Goal: Information Seeking & Learning: Learn about a topic

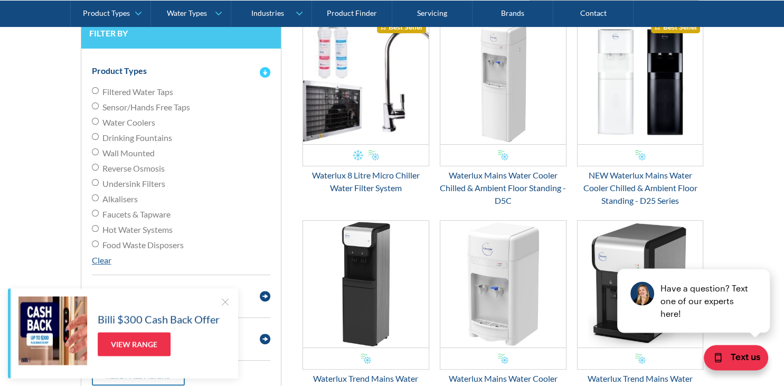
click at [266, 72] on img "Email Form 3" at bounding box center [265, 72] width 11 height 11
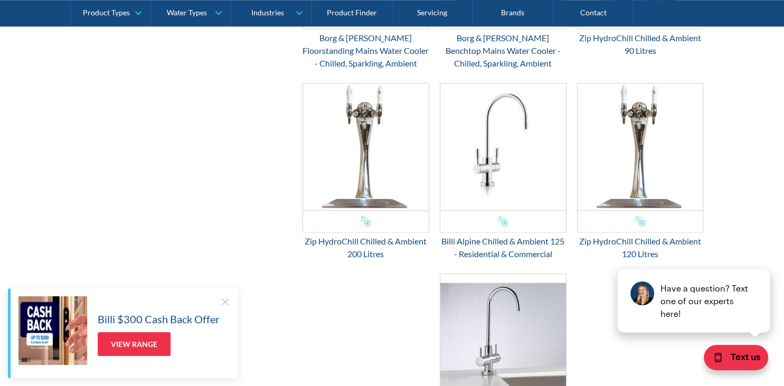
scroll to position [1042, 0]
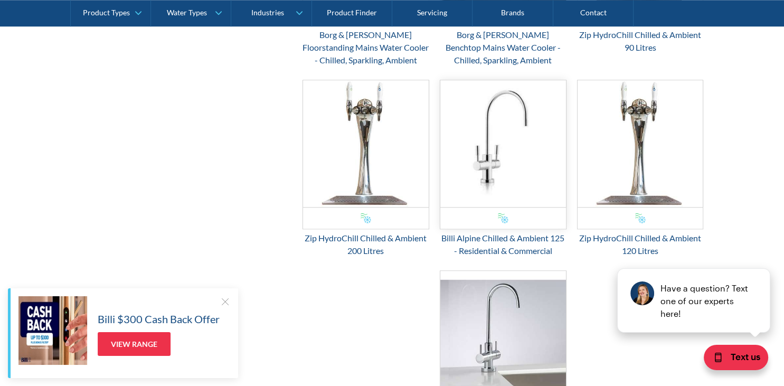
click at [512, 179] on img "Email Form 3" at bounding box center [503, 143] width 126 height 127
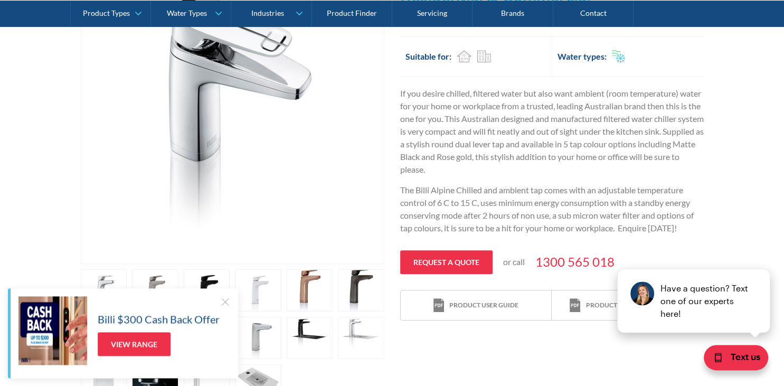
scroll to position [292, 0]
click at [758, 260] on button "close" at bounding box center [753, 260] width 32 height 12
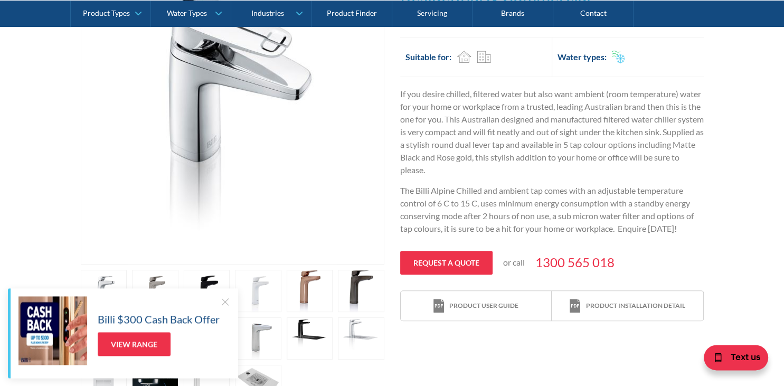
click at [223, 304] on div at bounding box center [225, 301] width 11 height 11
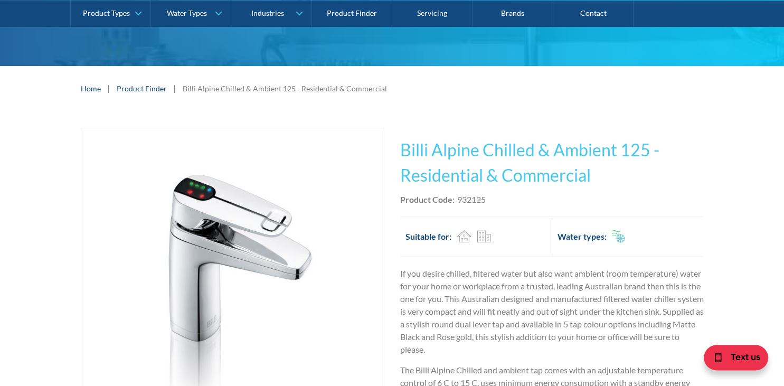
scroll to position [112, 0]
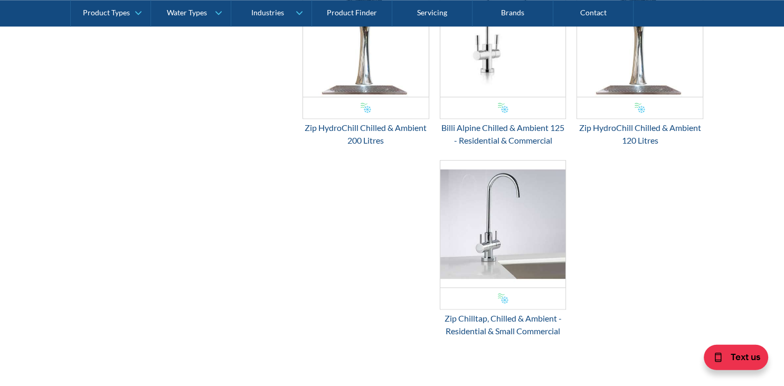
scroll to position [1153, 0]
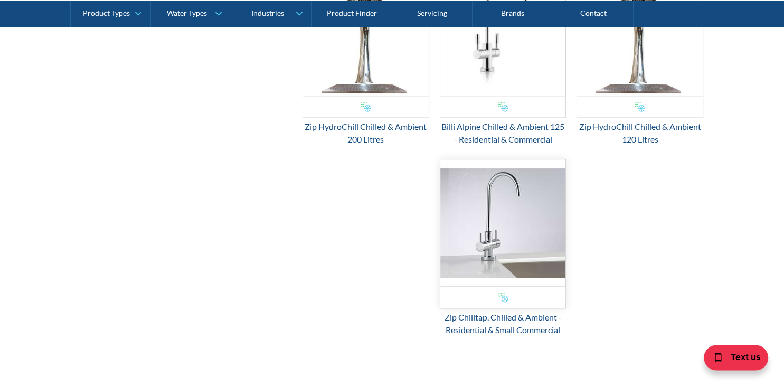
click at [506, 219] on img "Email Form 3" at bounding box center [503, 222] width 126 height 127
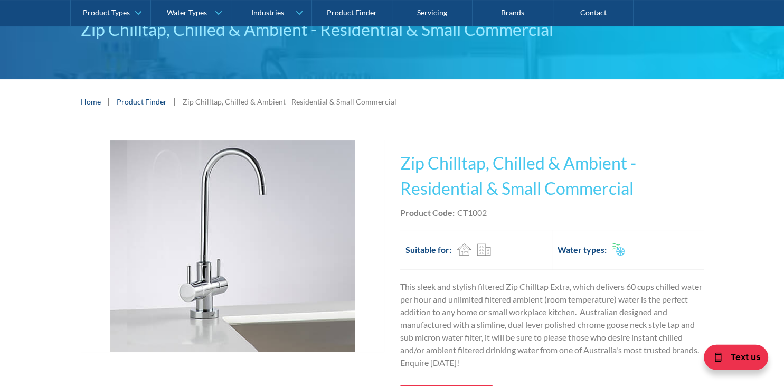
scroll to position [75, 0]
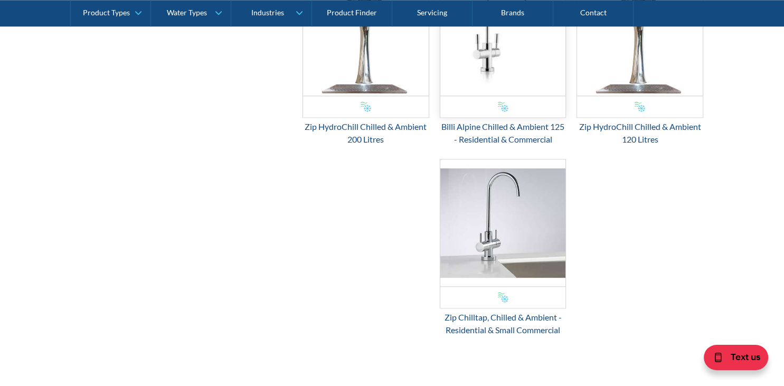
click at [525, 62] on img "Email Form 3" at bounding box center [503, 32] width 126 height 127
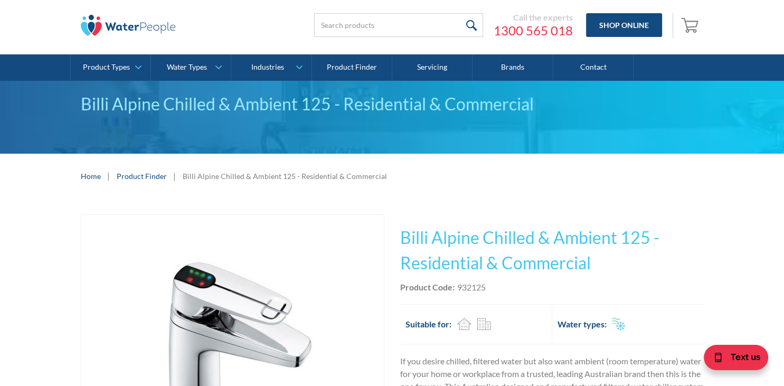
scroll to position [25, 0]
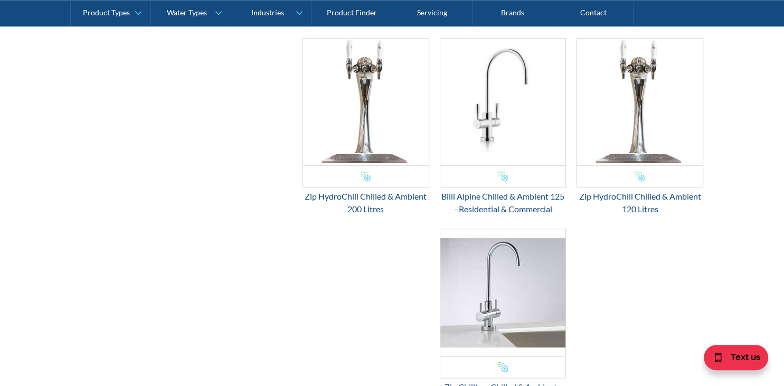
scroll to position [1080, 0]
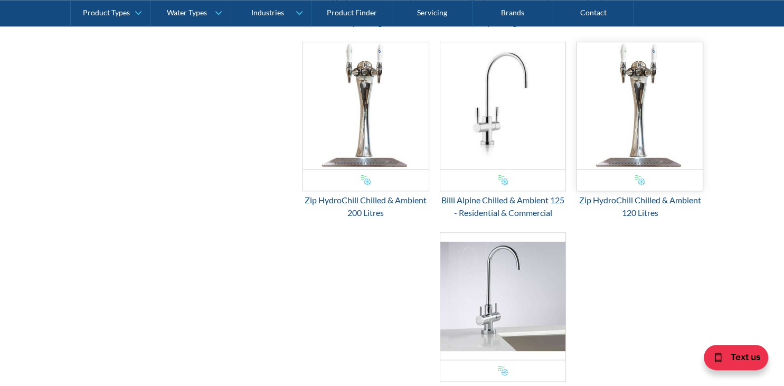
click at [656, 126] on img "Email Form 3" at bounding box center [640, 105] width 126 height 127
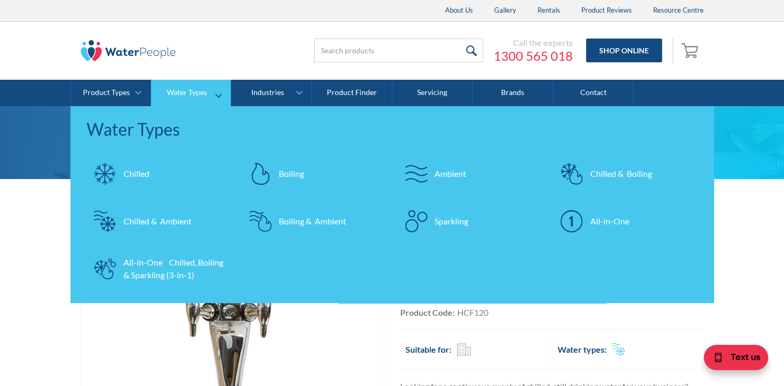
click at [442, 222] on div "Sparkling" at bounding box center [451, 221] width 34 height 13
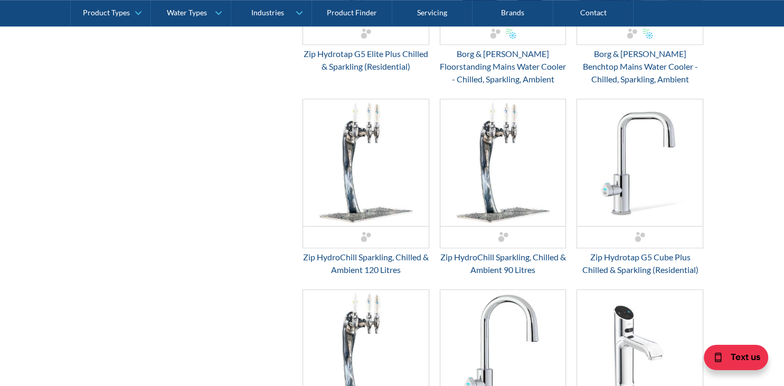
scroll to position [818, 0]
click at [661, 184] on img "Email Form 3" at bounding box center [640, 162] width 126 height 127
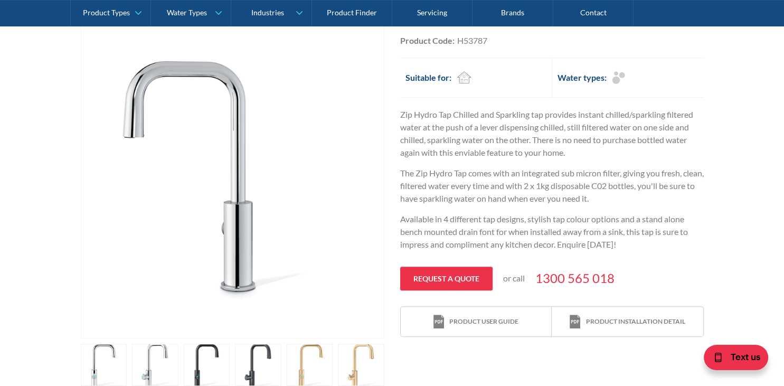
scroll to position [270, 0]
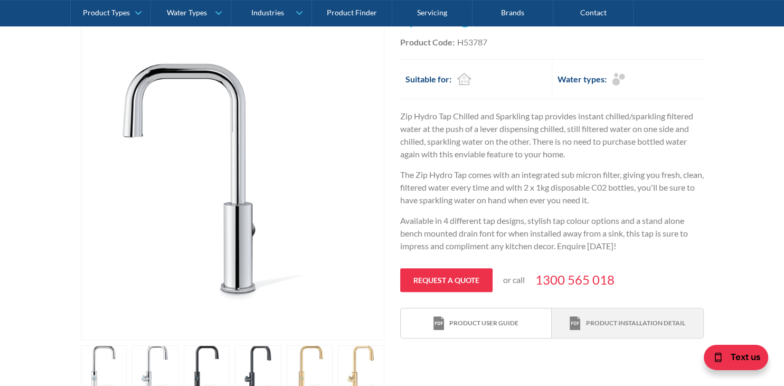
click at [629, 326] on div "Product installation detail" at bounding box center [634, 323] width 99 height 10
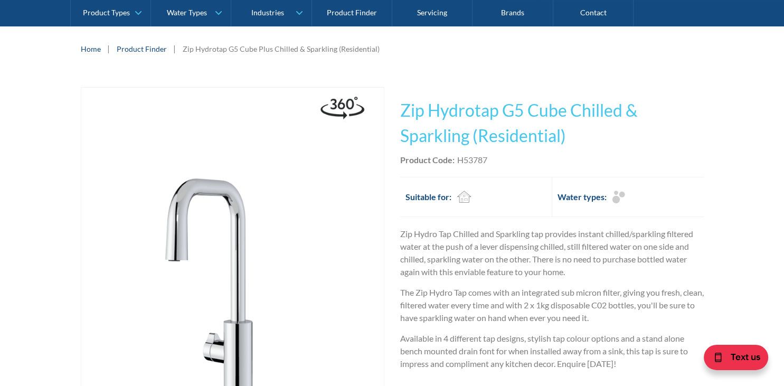
scroll to position [152, 0]
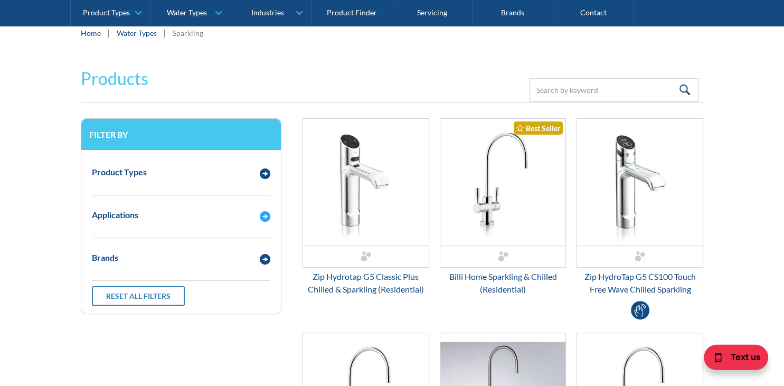
scroll to position [191, 0]
click at [502, 193] on img "Email Form 3" at bounding box center [503, 181] width 126 height 127
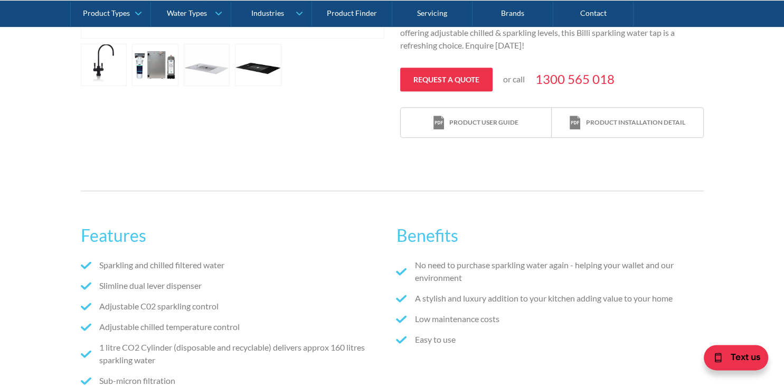
scroll to position [458, 0]
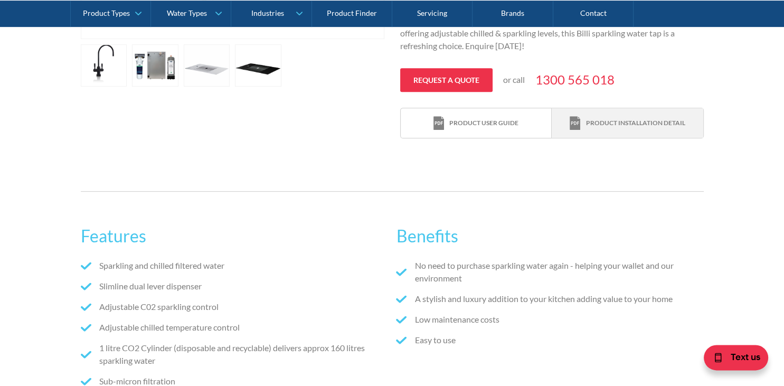
click at [625, 122] on div "Product installation detail" at bounding box center [634, 123] width 99 height 10
